Goal: Information Seeking & Learning: Compare options

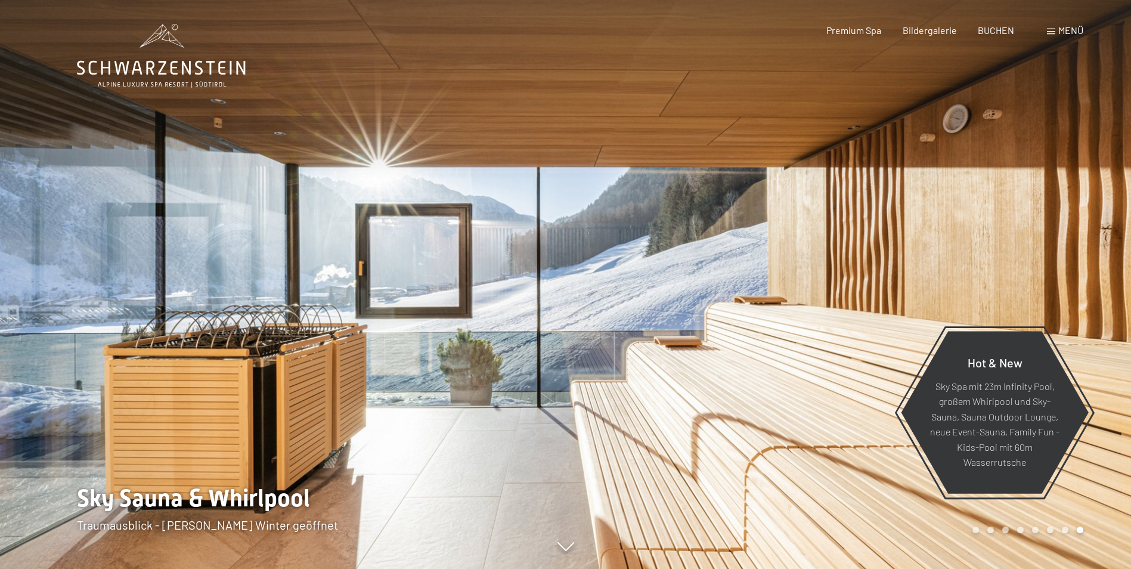
click at [563, 547] on icon at bounding box center [565, 546] width 17 height 9
click at [932, 31] on span "Bildergalerie" at bounding box center [929, 28] width 54 height 11
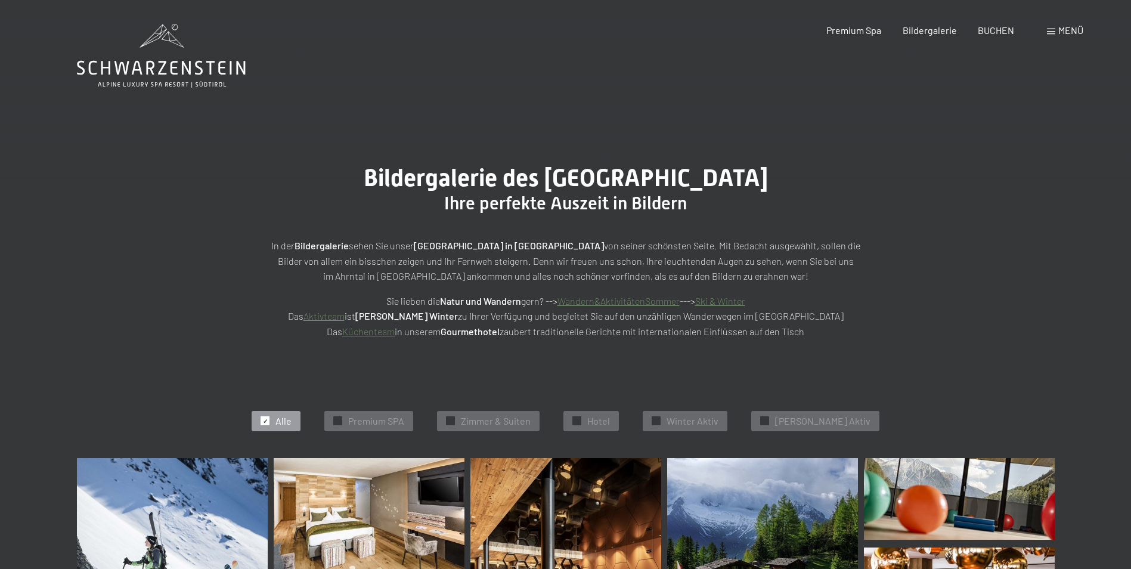
click at [1069, 29] on span "Menü" at bounding box center [1070, 29] width 25 height 11
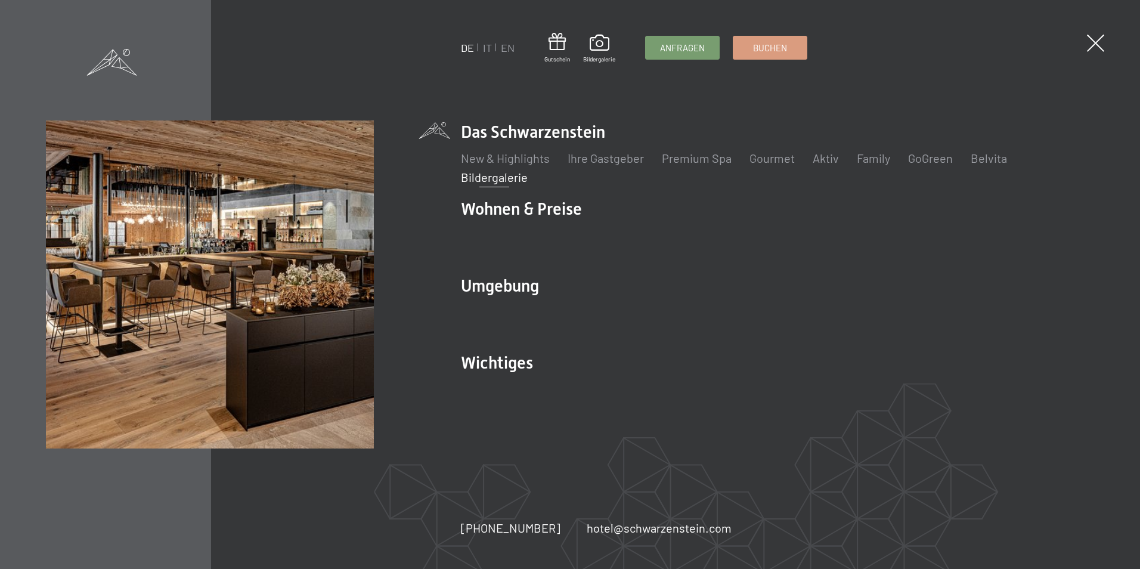
click at [1069, 29] on div "DE IT EN Gutschein Bildergalerie Anfragen Buchen DE IT EN Das Schwarzenstein Ne…" at bounding box center [570, 284] width 1140 height 569
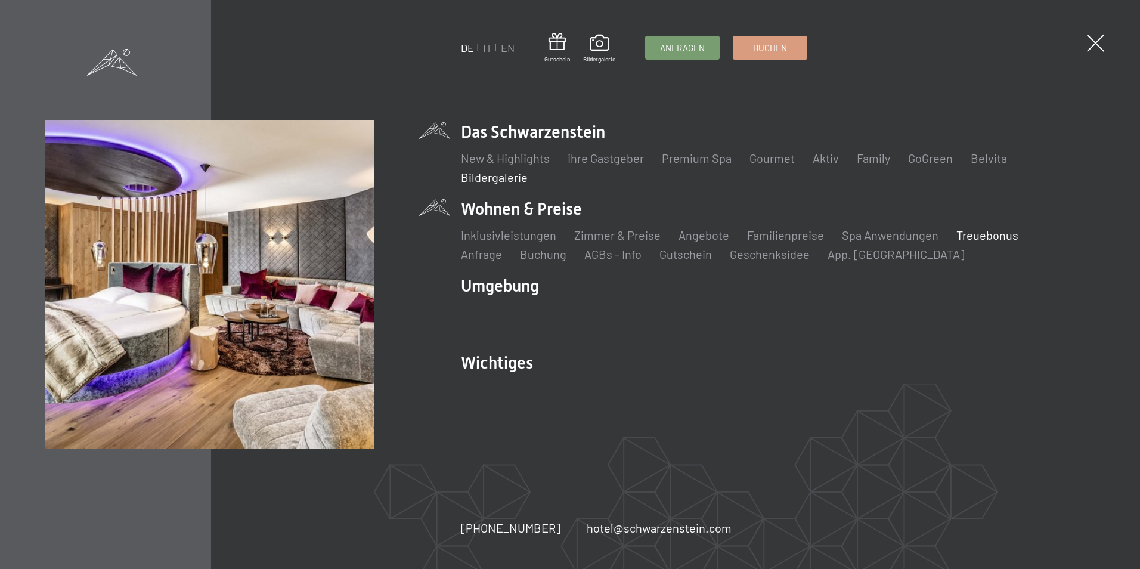
click at [982, 235] on link "Treuebonus" at bounding box center [987, 235] width 62 height 14
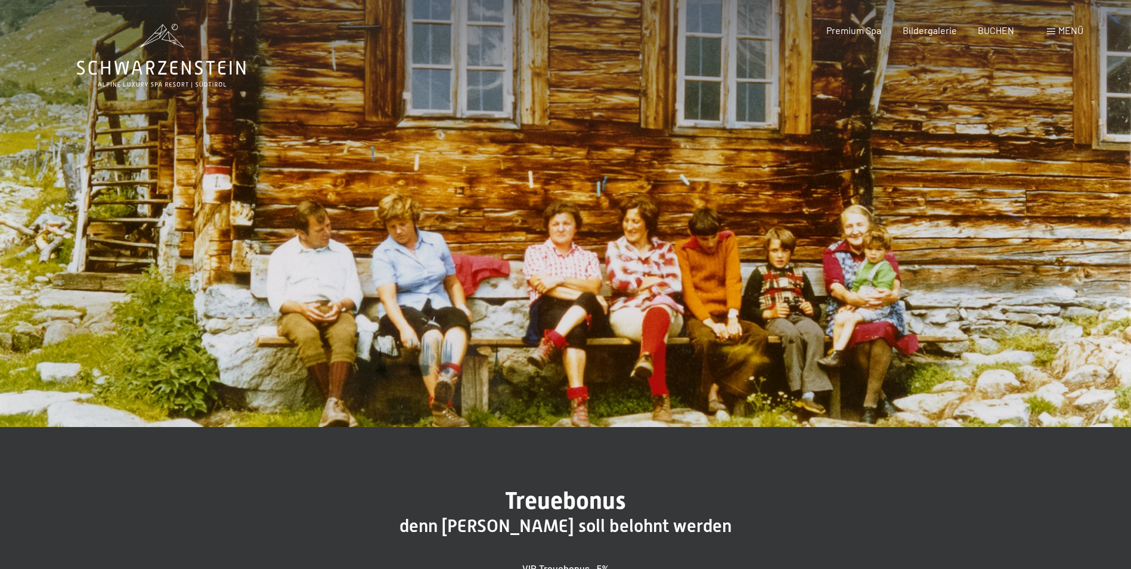
click at [1049, 31] on span at bounding box center [1051, 32] width 8 height 6
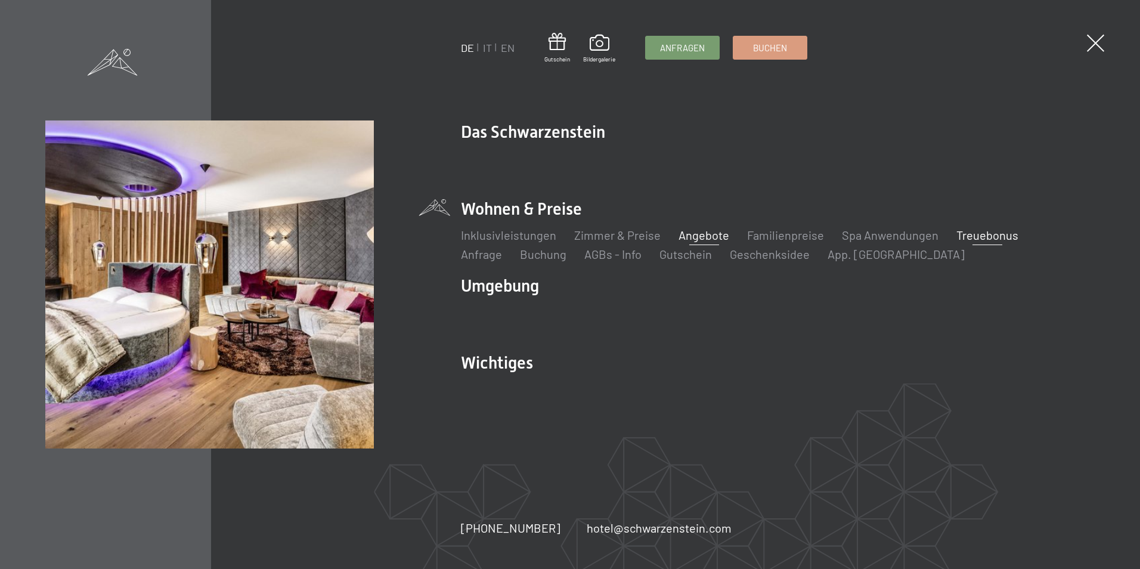
click at [694, 234] on link "Angebote" at bounding box center [703, 235] width 51 height 14
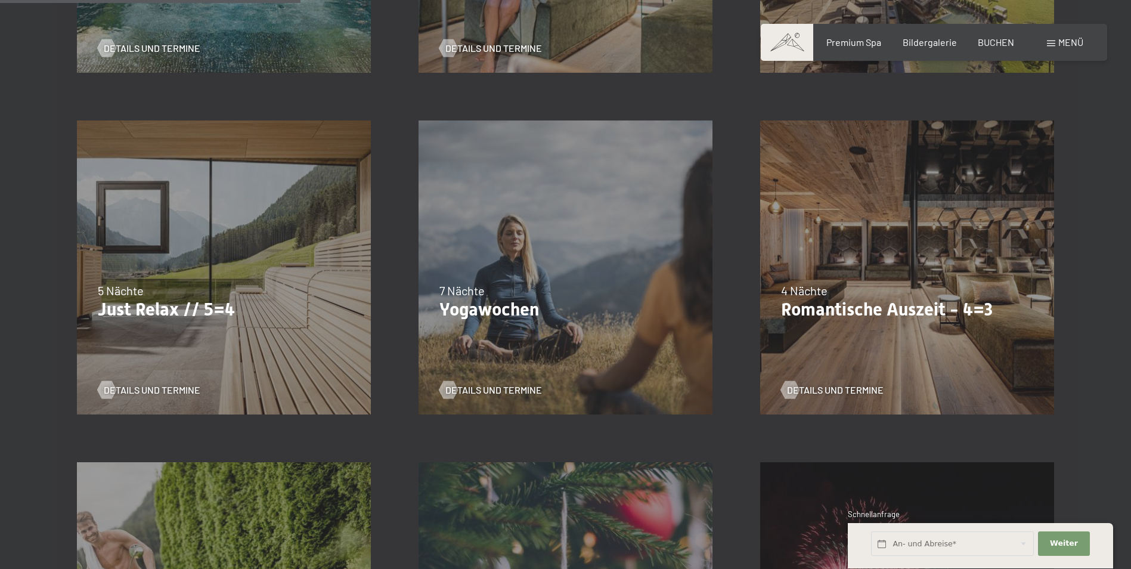
scroll to position [572, 0]
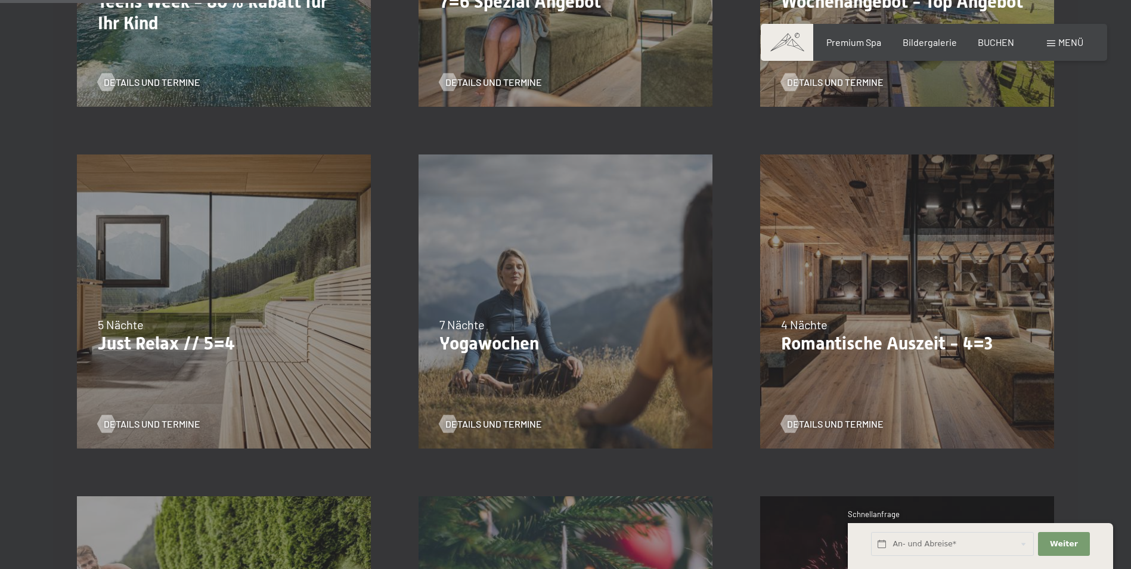
click at [939, 303] on div "09.11.–05.12.2025 08.12.–19.12.2025 11.01.–23.01.2026 08.03.–27.03.2026 29.03.–…" at bounding box center [907, 302] width 342 height 342
click at [825, 421] on span "Details und Termine" at bounding box center [847, 423] width 97 height 13
click at [151, 423] on span "Details und Termine" at bounding box center [164, 423] width 97 height 13
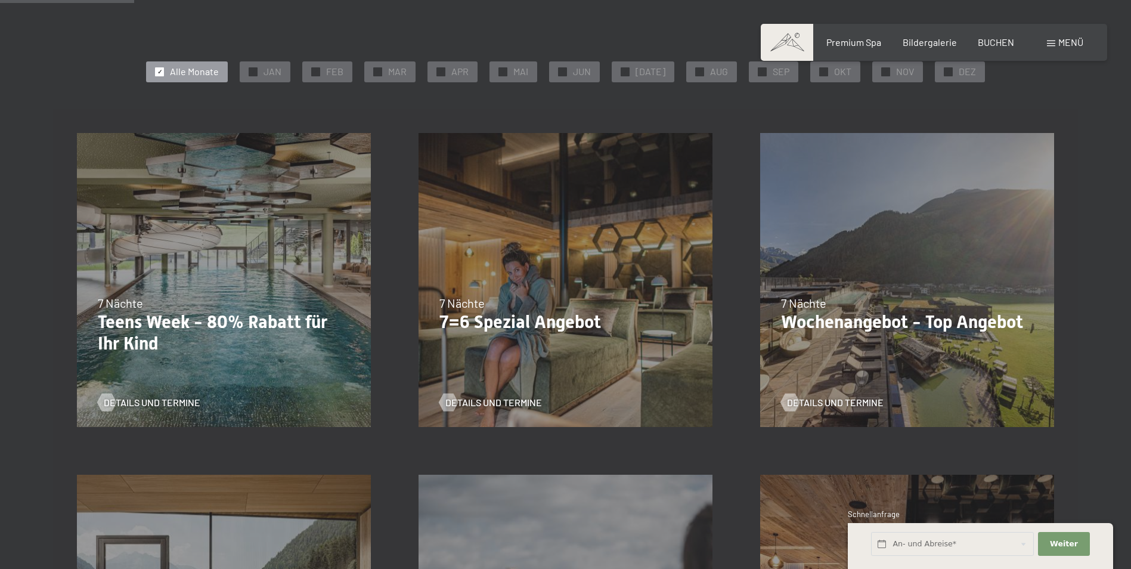
scroll to position [238, 0]
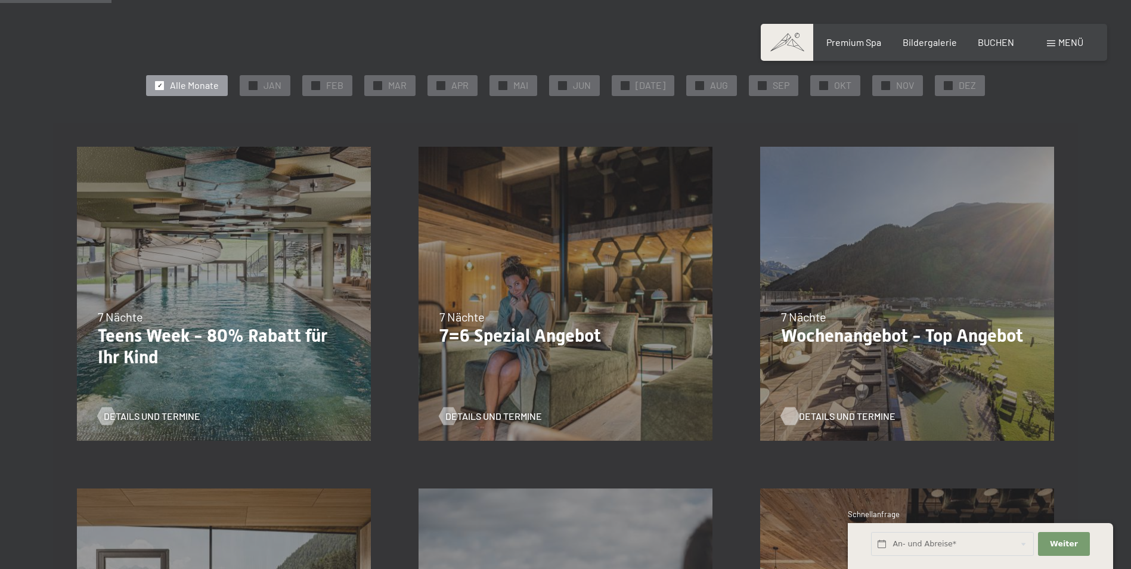
click at [828, 415] on span "Details und Termine" at bounding box center [847, 415] width 97 height 13
click at [475, 415] on span "Details und Termine" at bounding box center [505, 415] width 97 height 13
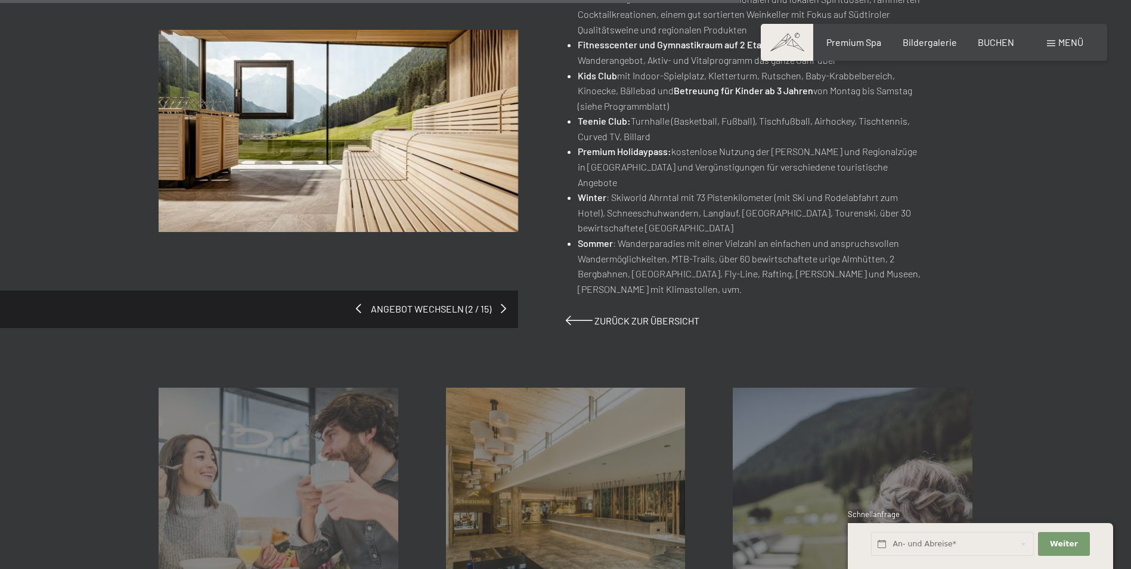
scroll to position [977, 0]
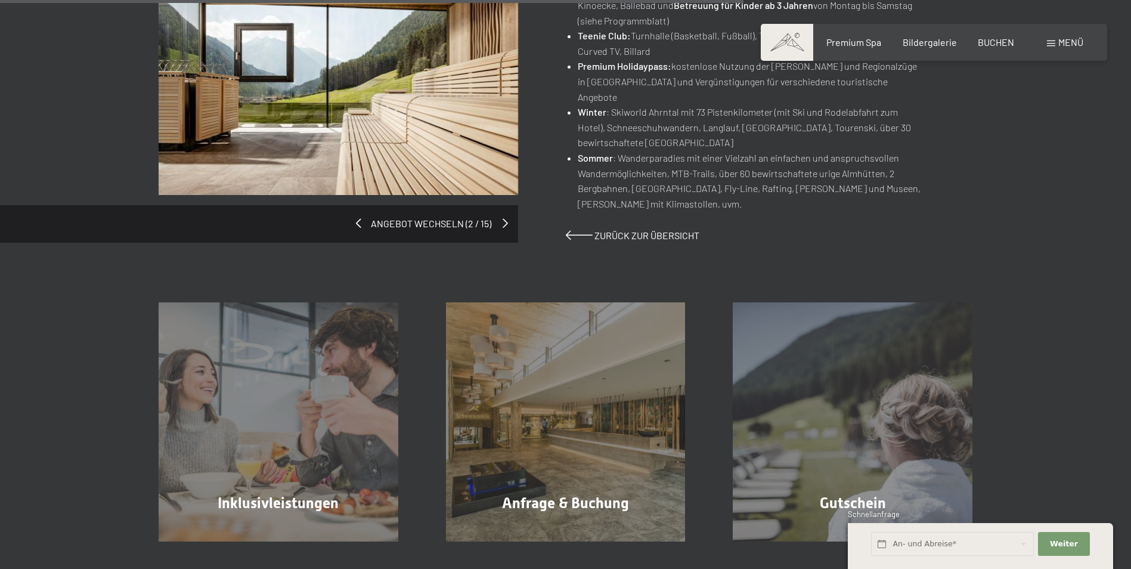
click at [504, 218] on span at bounding box center [504, 223] width 5 height 10
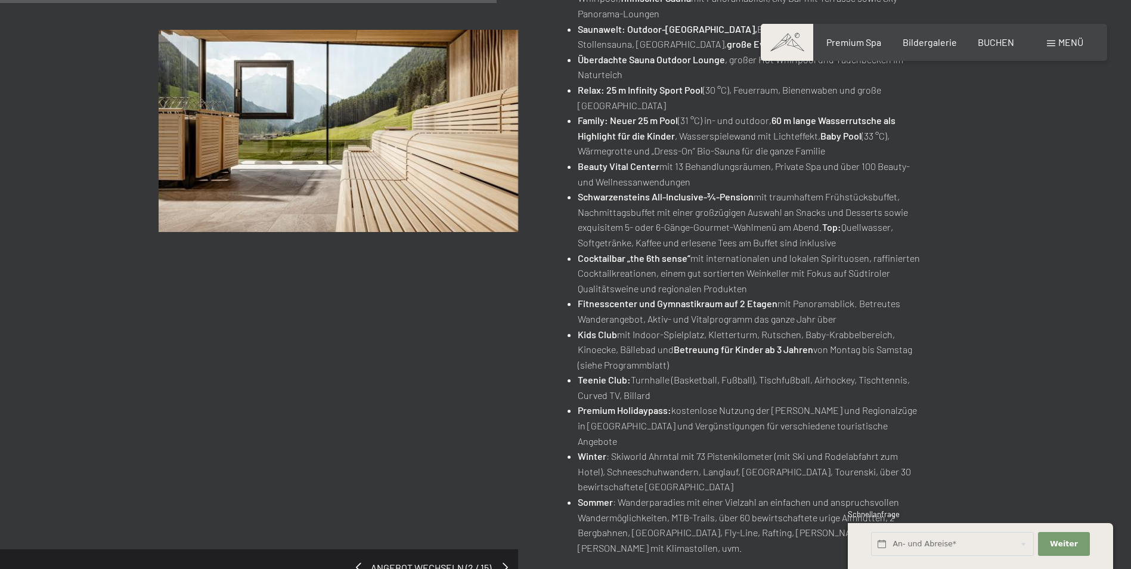
scroll to position [668, 0]
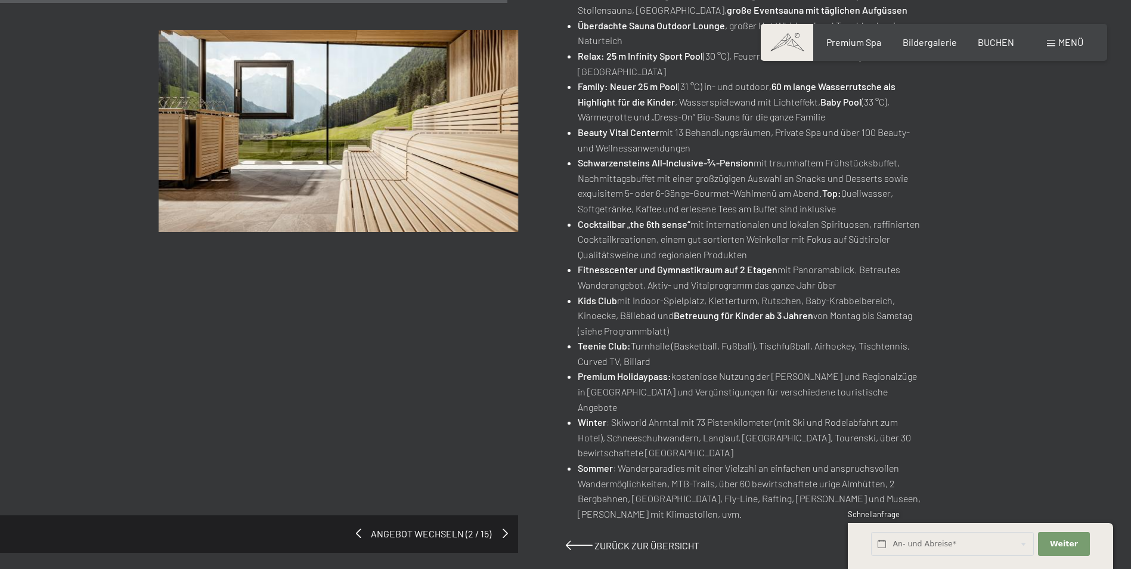
click at [500, 521] on div "Angebot wechseln (2 / 15)" at bounding box center [259, 533] width 518 height 37
click at [502, 528] on span at bounding box center [504, 533] width 5 height 10
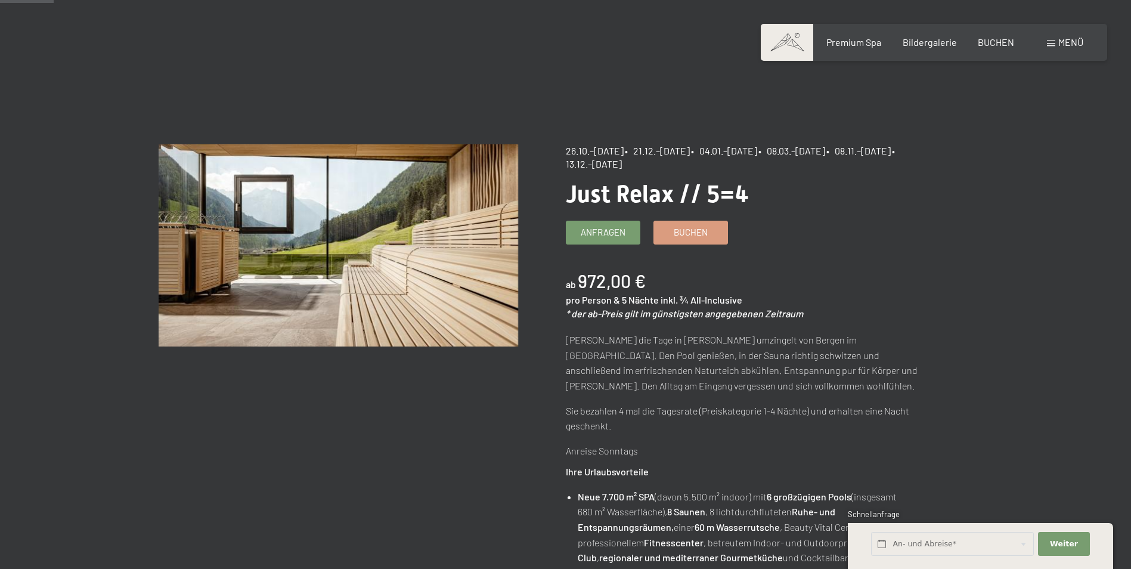
scroll to position [0, 0]
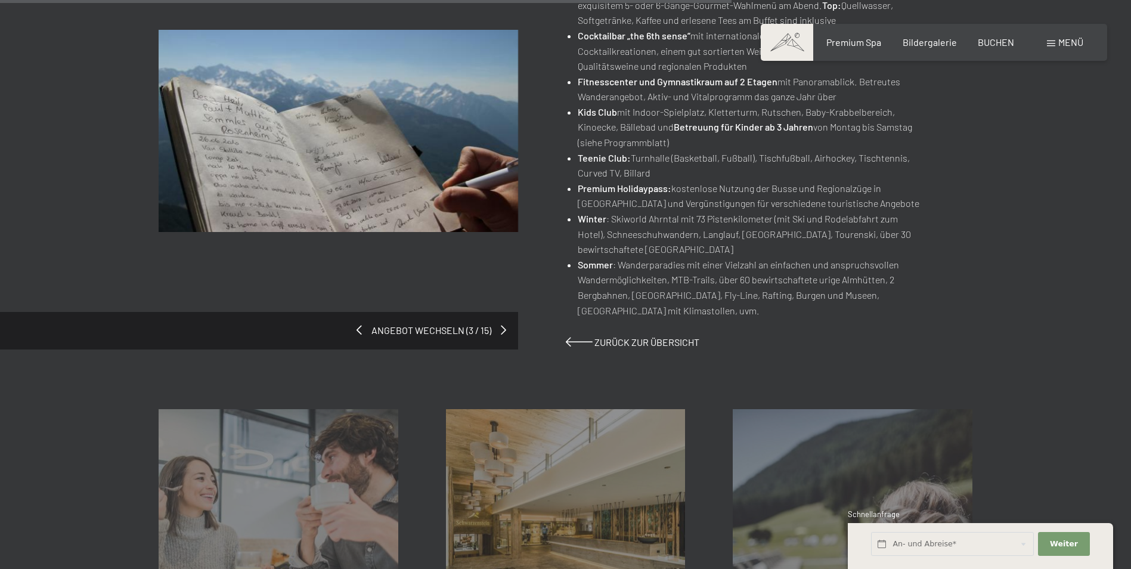
scroll to position [977, 0]
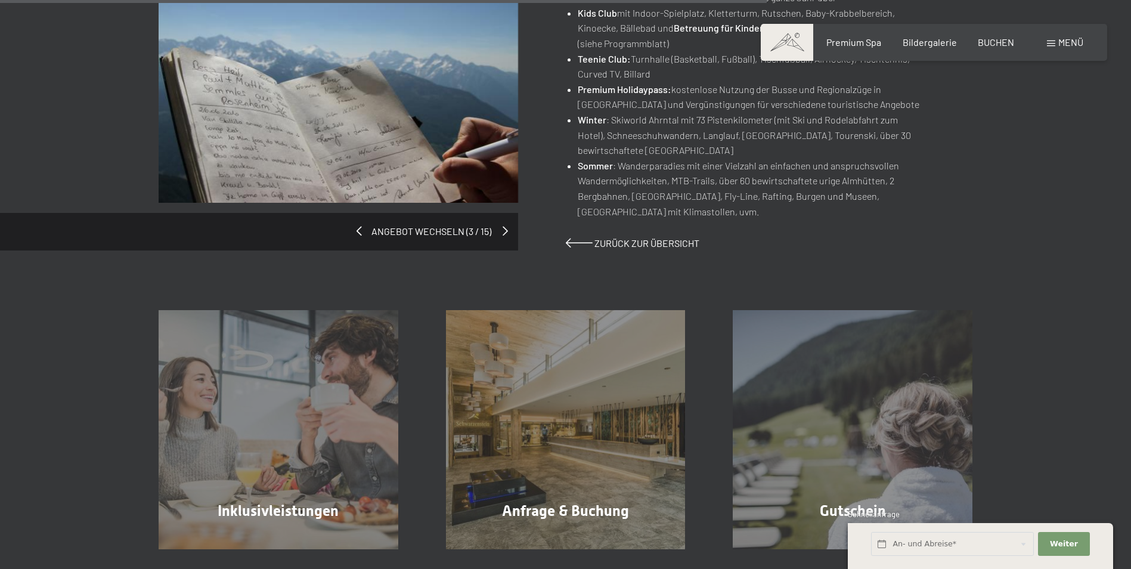
click at [505, 226] on span at bounding box center [504, 231] width 5 height 10
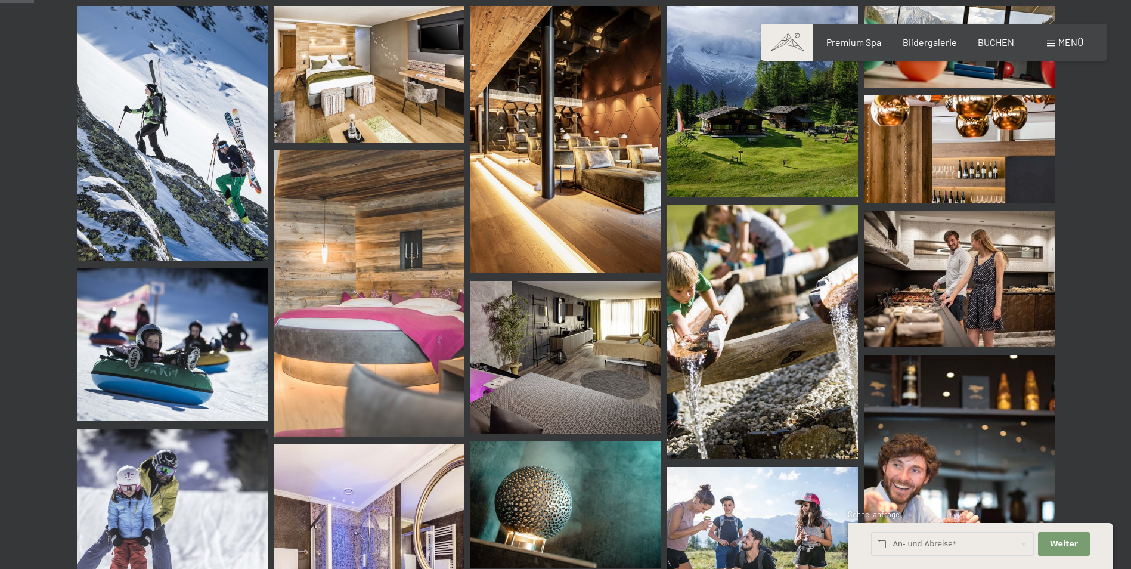
scroll to position [453, 0]
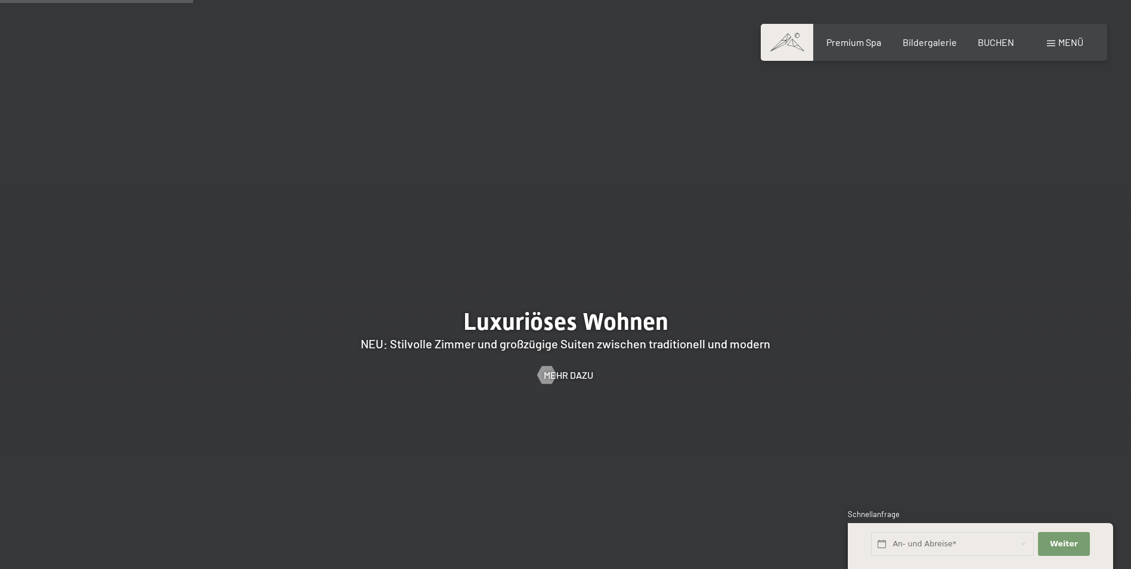
scroll to position [1287, 0]
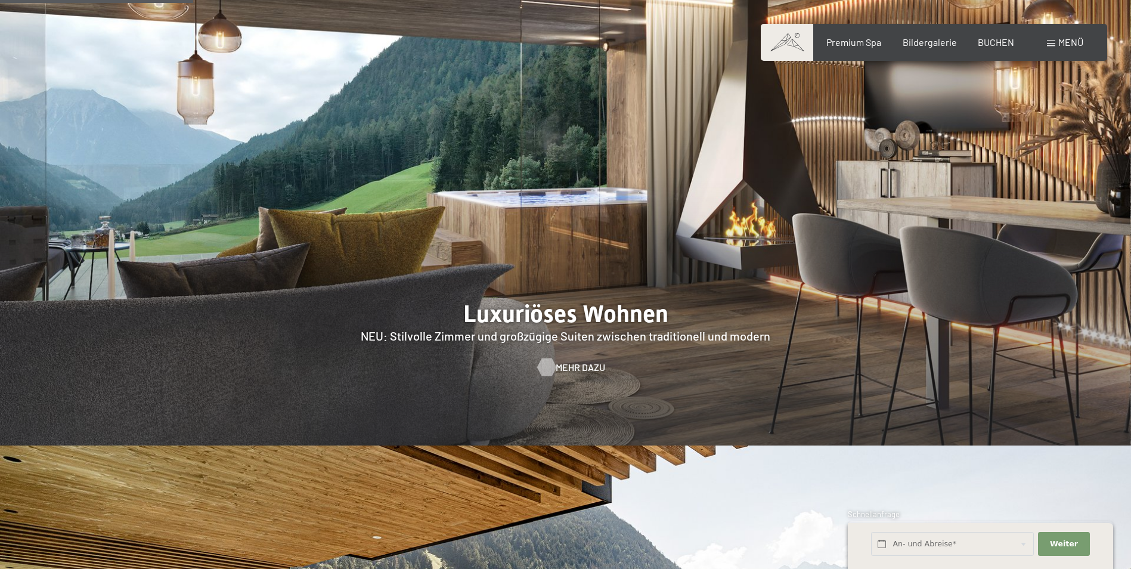
click at [555, 361] on span "Mehr dazu" at bounding box center [579, 367] width 49 height 13
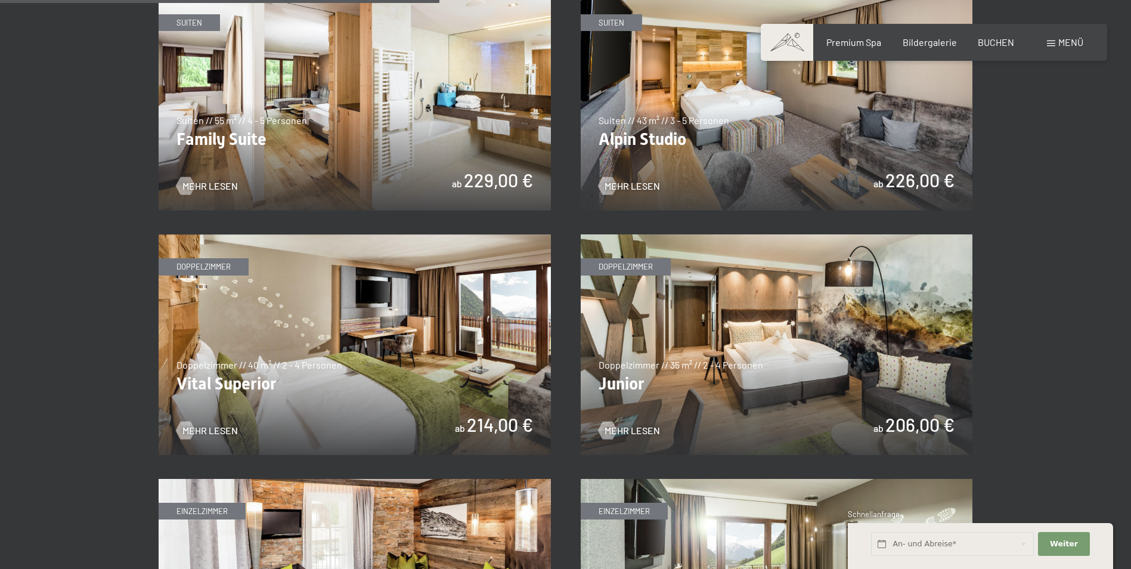
scroll to position [1573, 0]
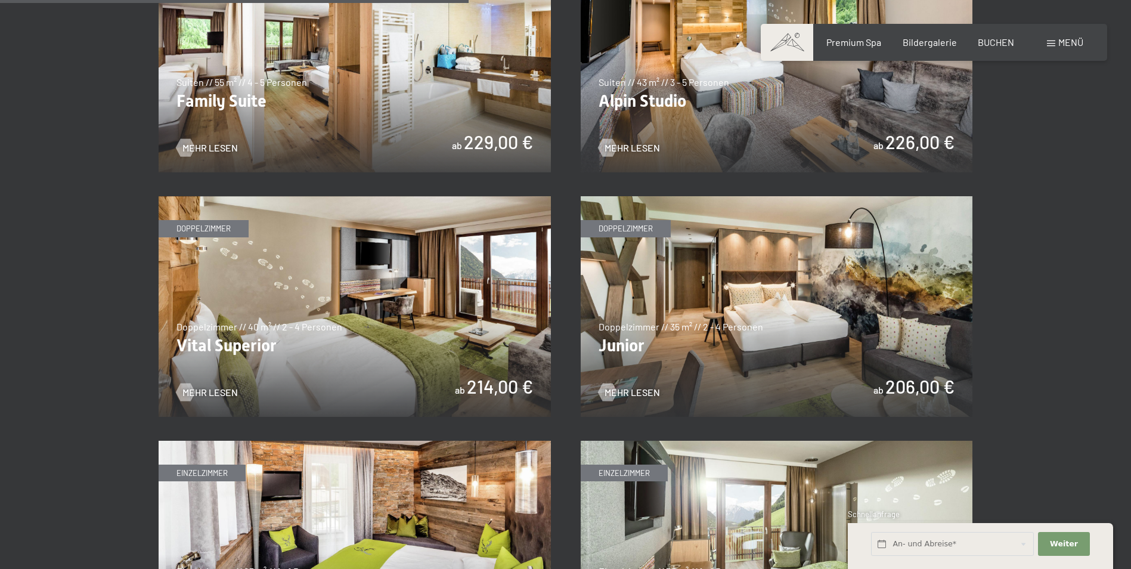
click at [877, 273] on img at bounding box center [777, 306] width 392 height 221
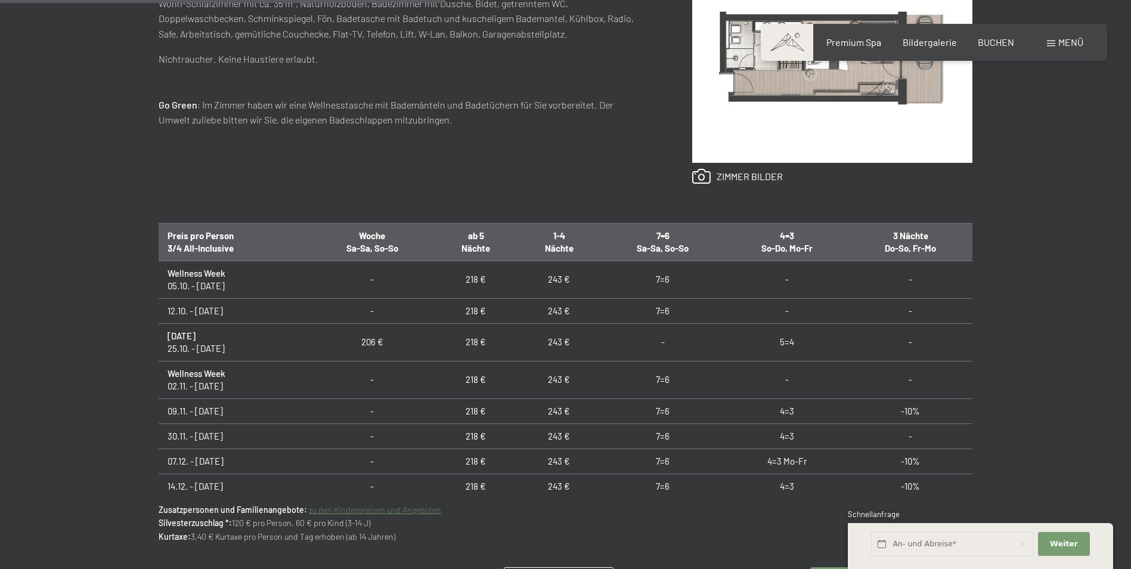
scroll to position [691, 0]
